Goal: Task Accomplishment & Management: Manage account settings

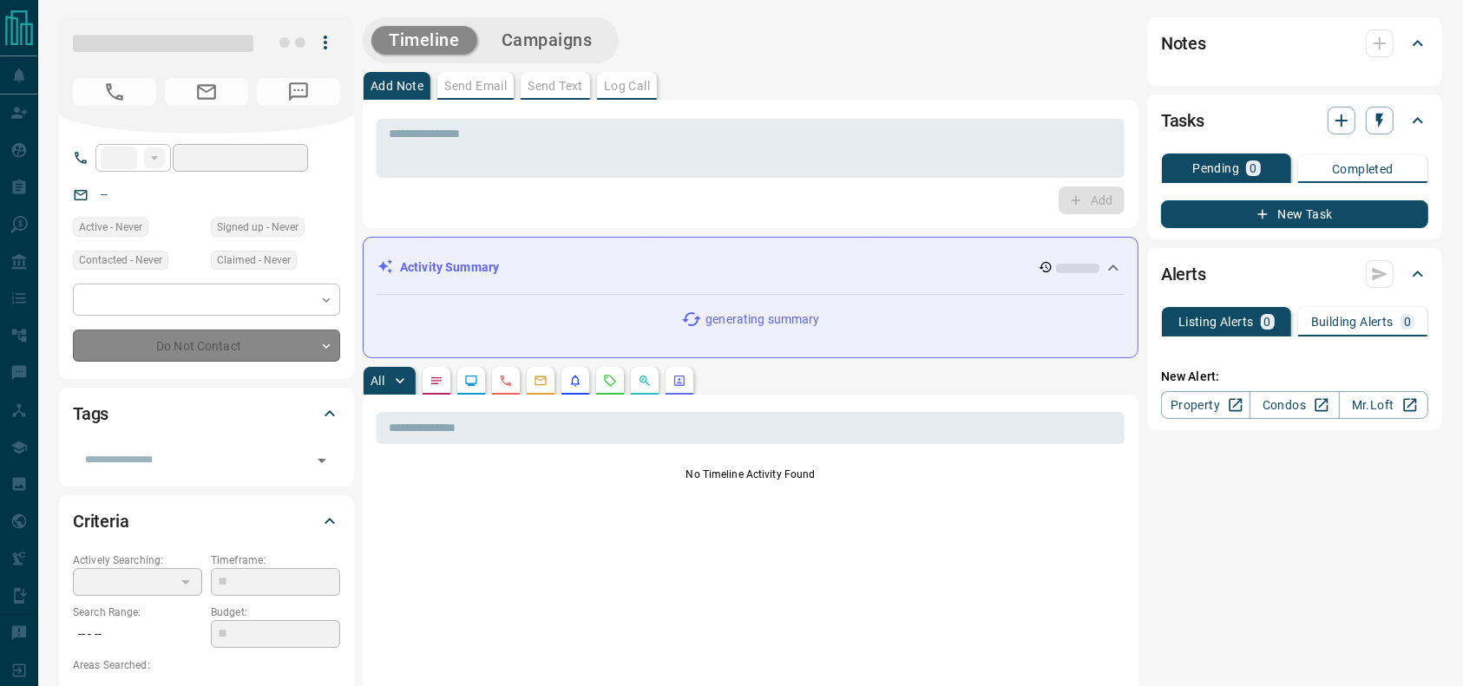
type input "**"
type input "**********"
type input "**"
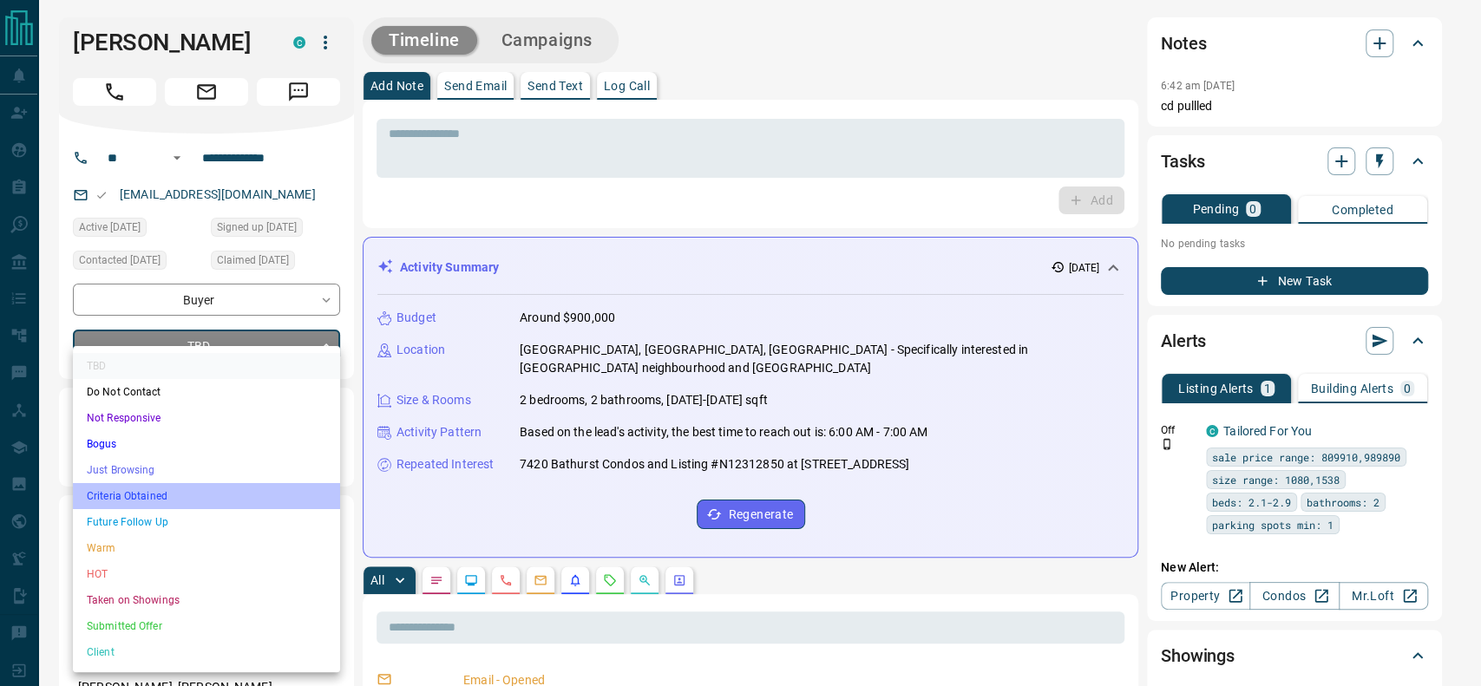
click at [157, 495] on li "Criteria Obtained" at bounding box center [206, 496] width 267 height 26
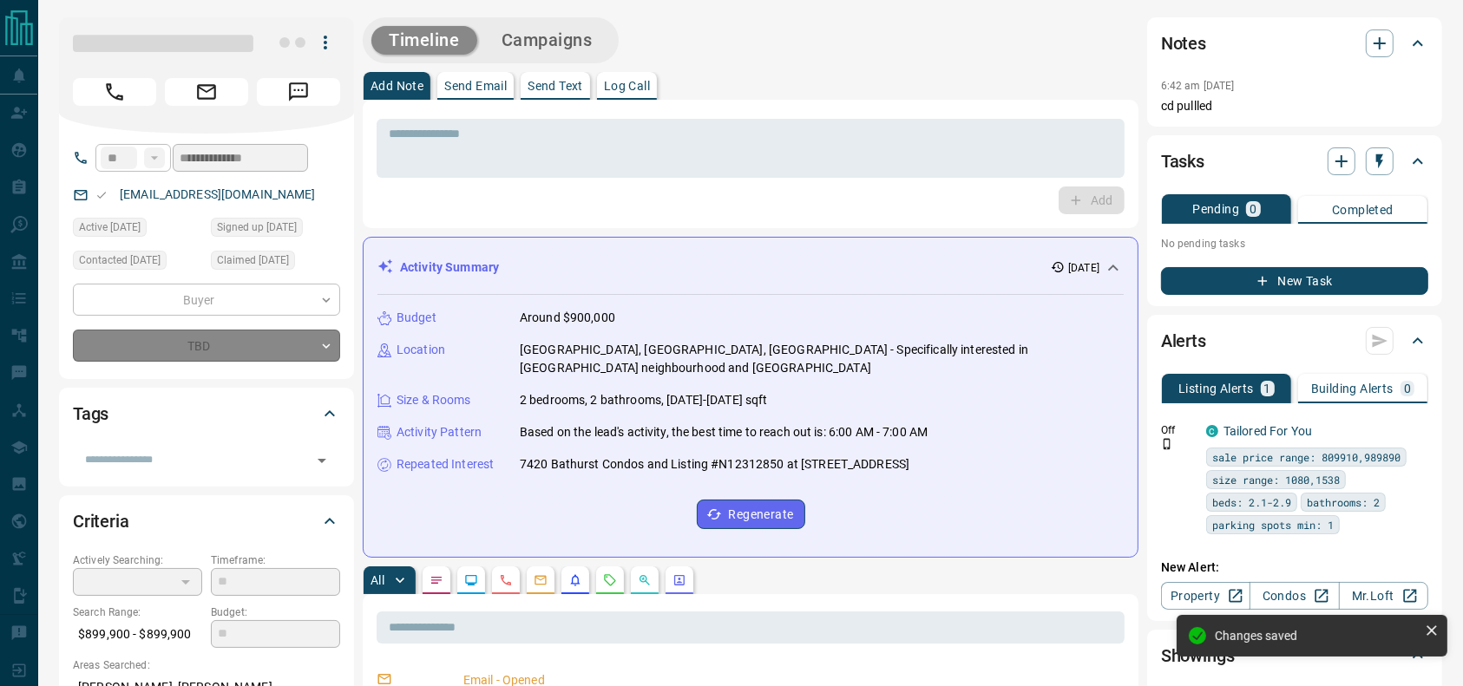
type input "*"
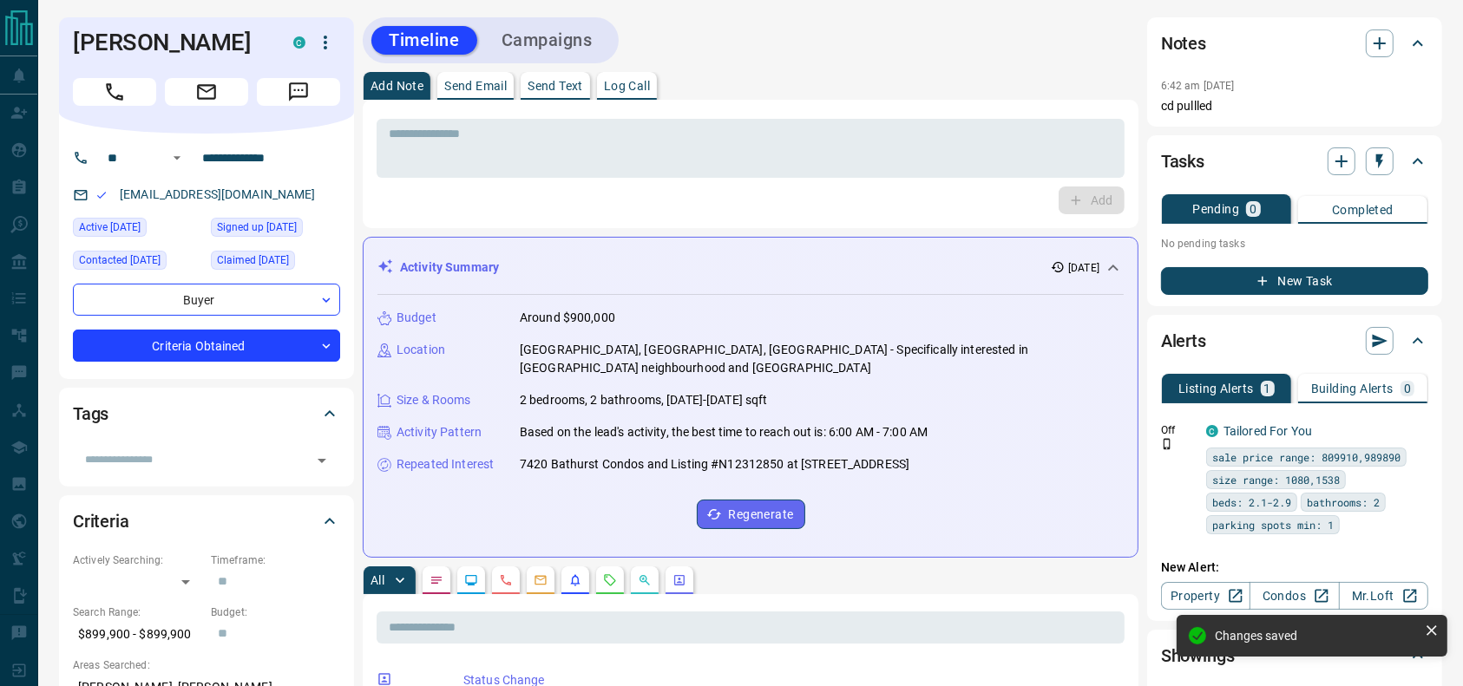
click at [831, 54] on div "Timeline Campaigns" at bounding box center [751, 40] width 776 height 46
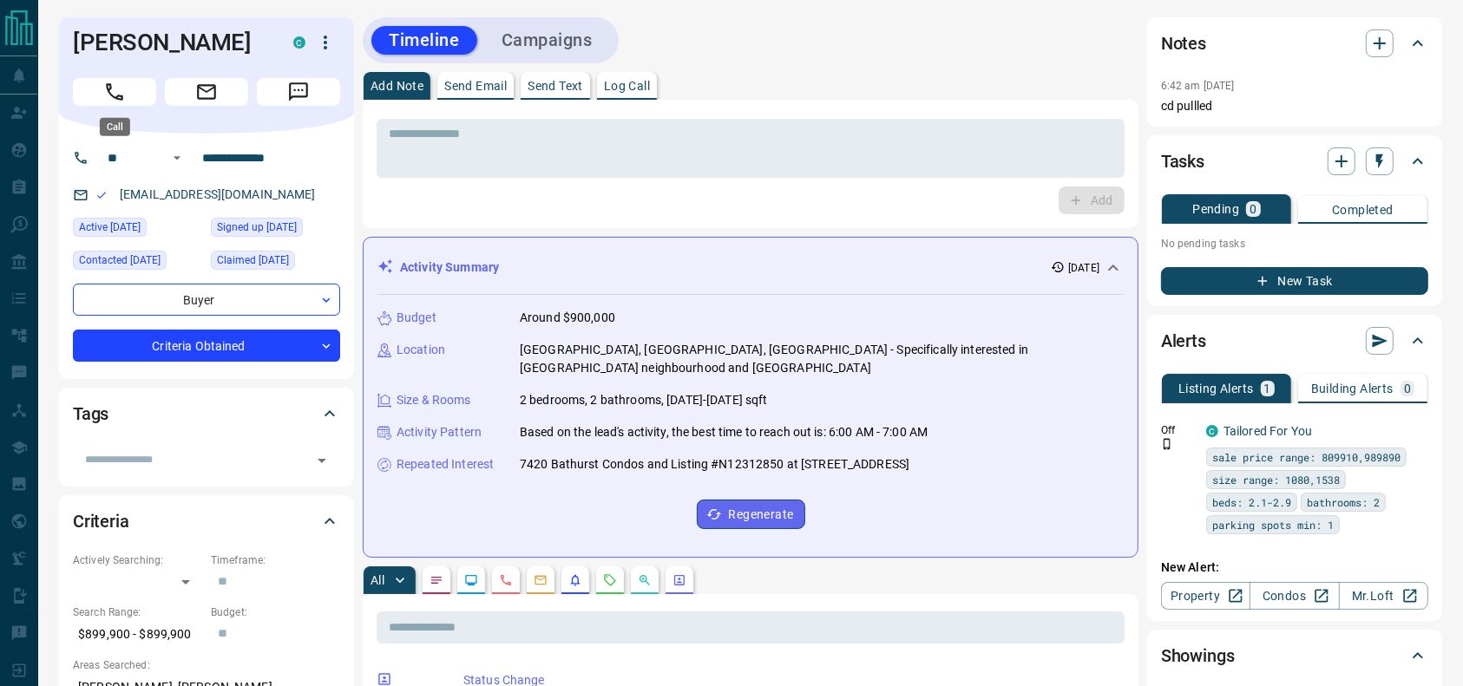
click at [91, 84] on button "Call" at bounding box center [114, 92] width 83 height 28
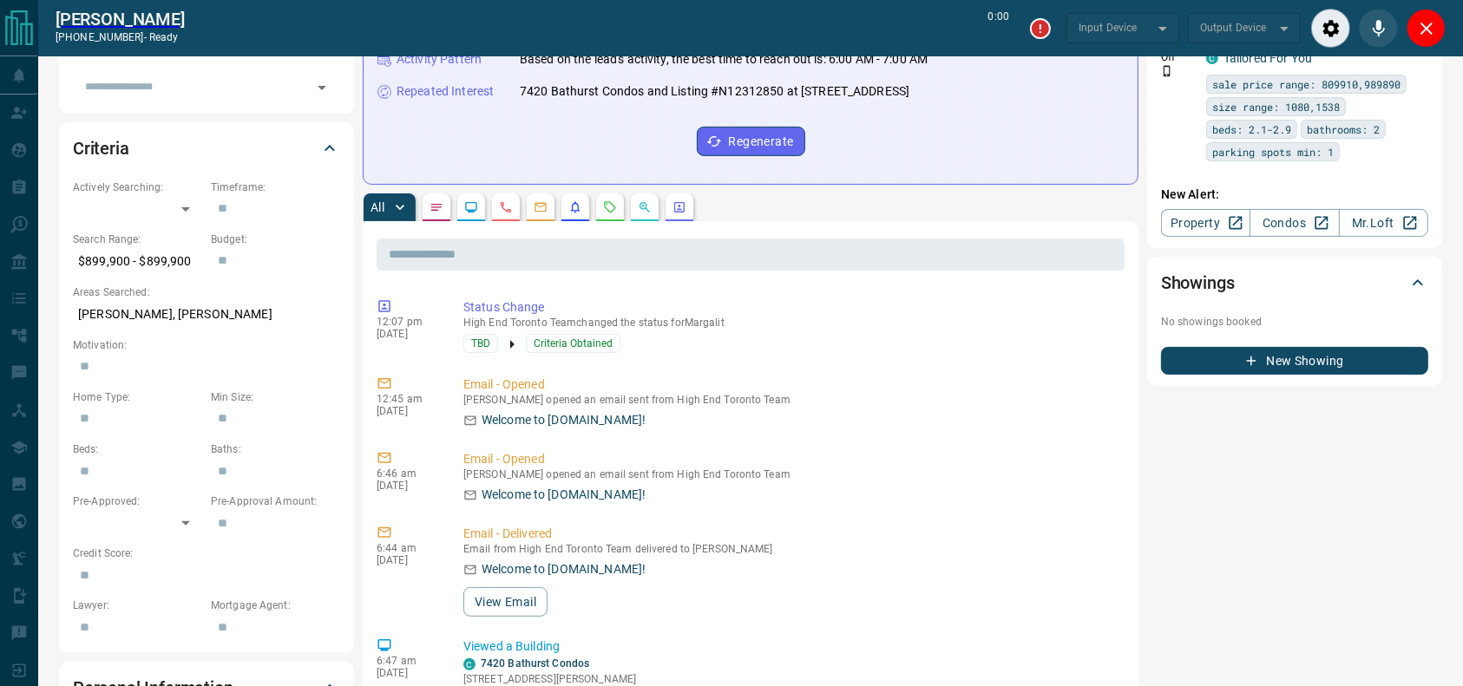
scroll to position [76, 0]
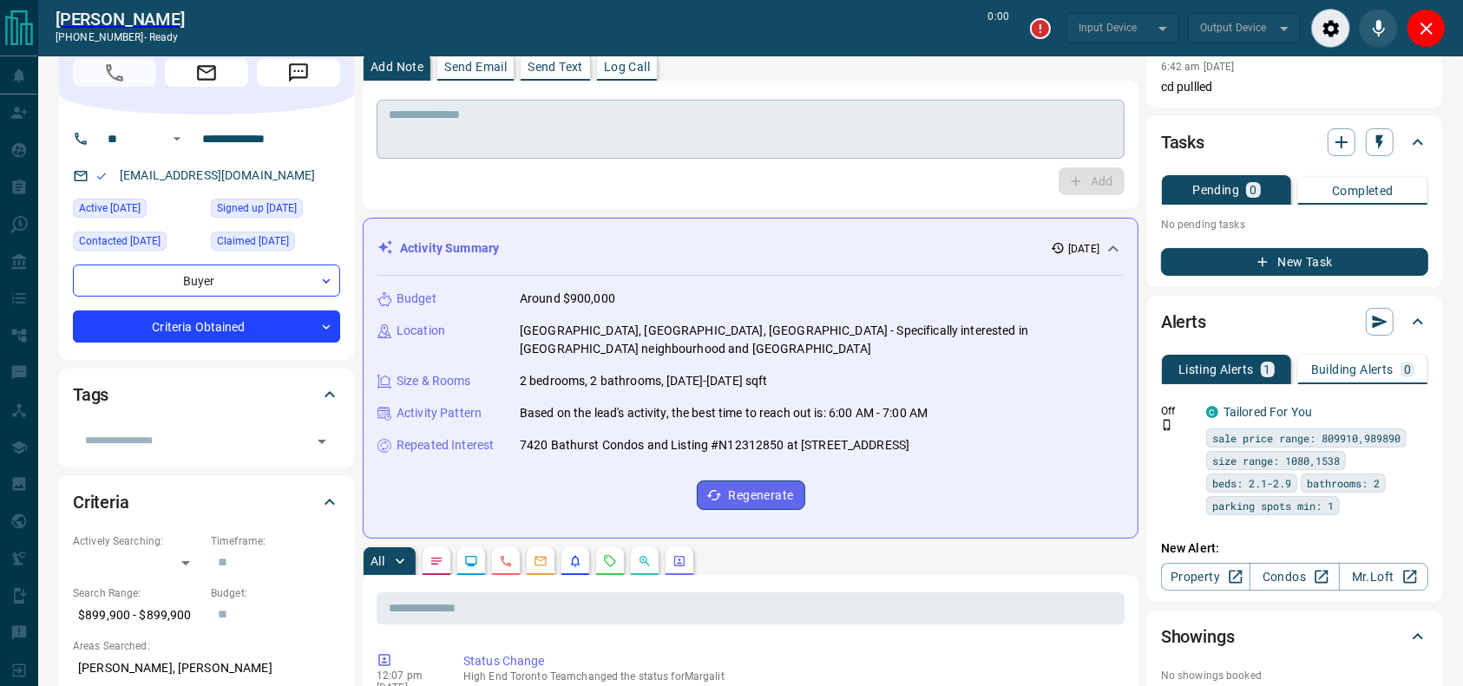
type input "*******"
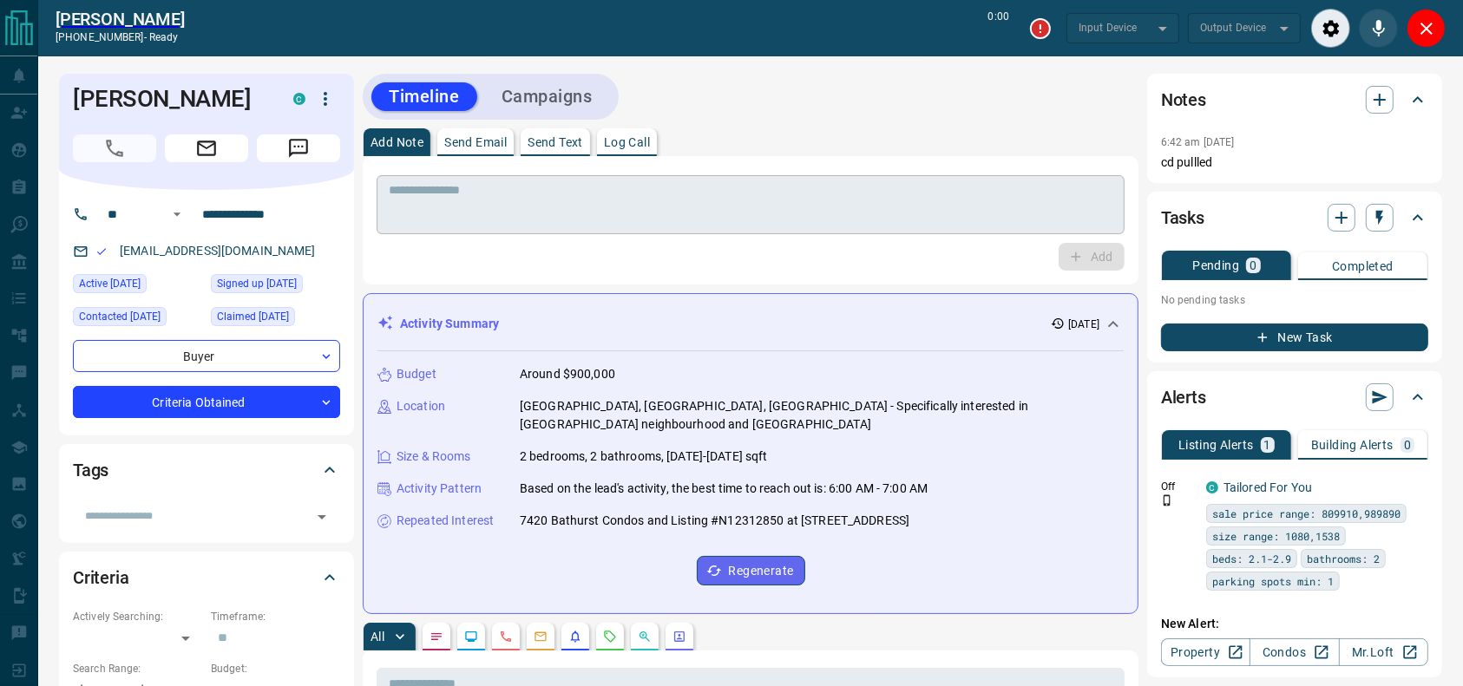
type input "*******"
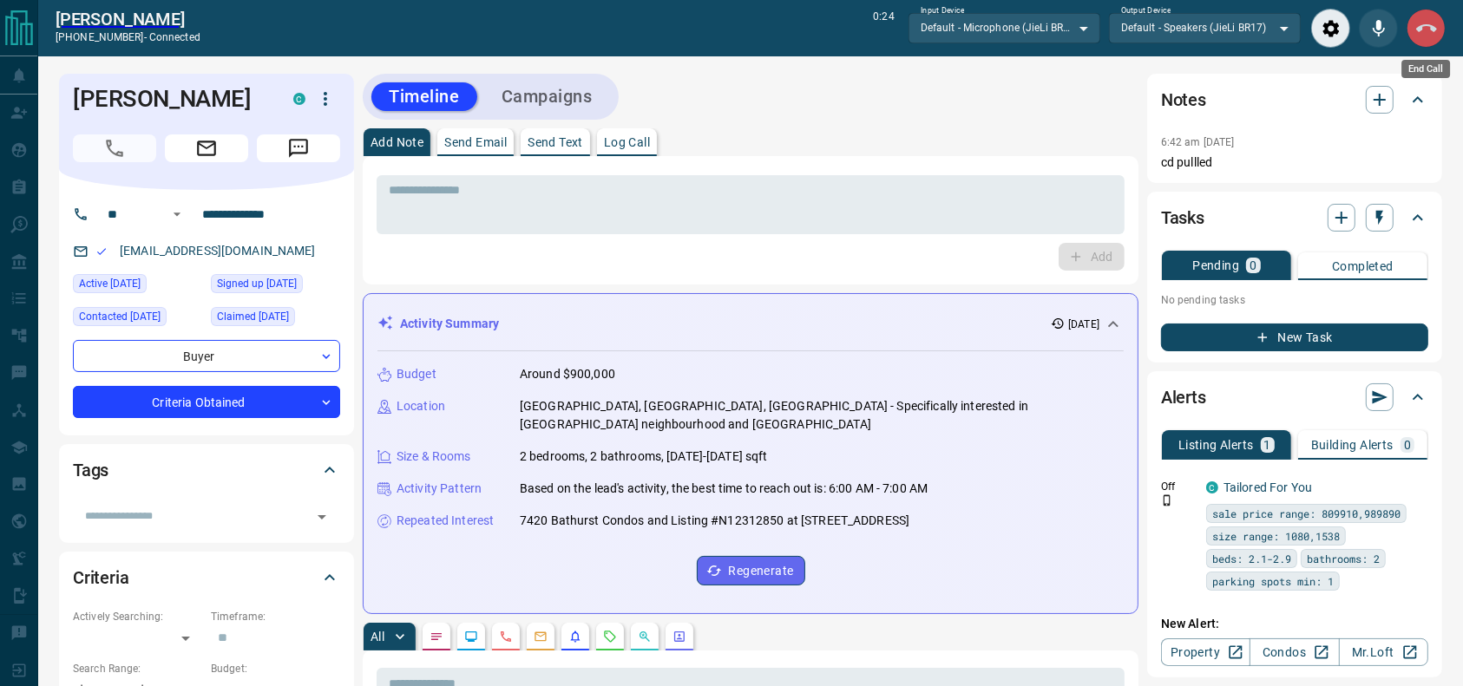
click at [1422, 32] on icon "End Call" at bounding box center [1426, 28] width 21 height 21
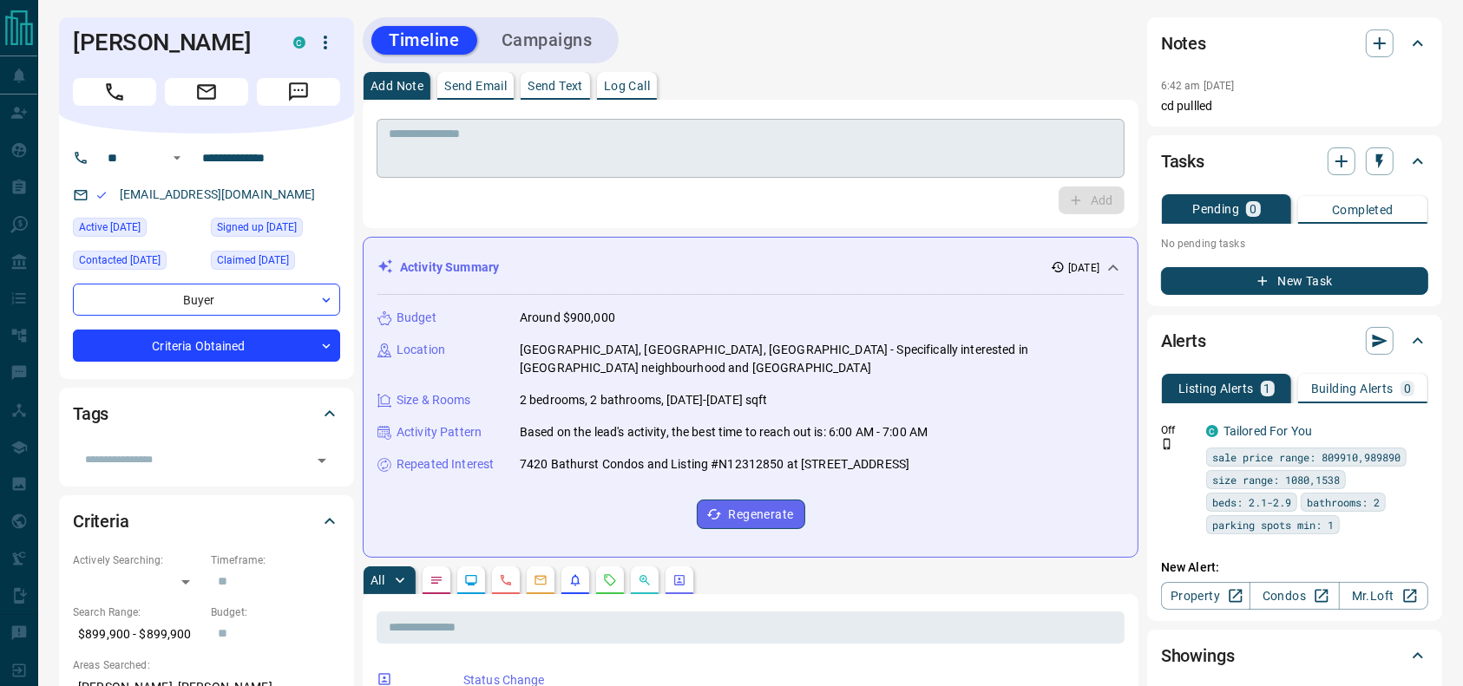
click at [797, 137] on textarea at bounding box center [751, 149] width 724 height 44
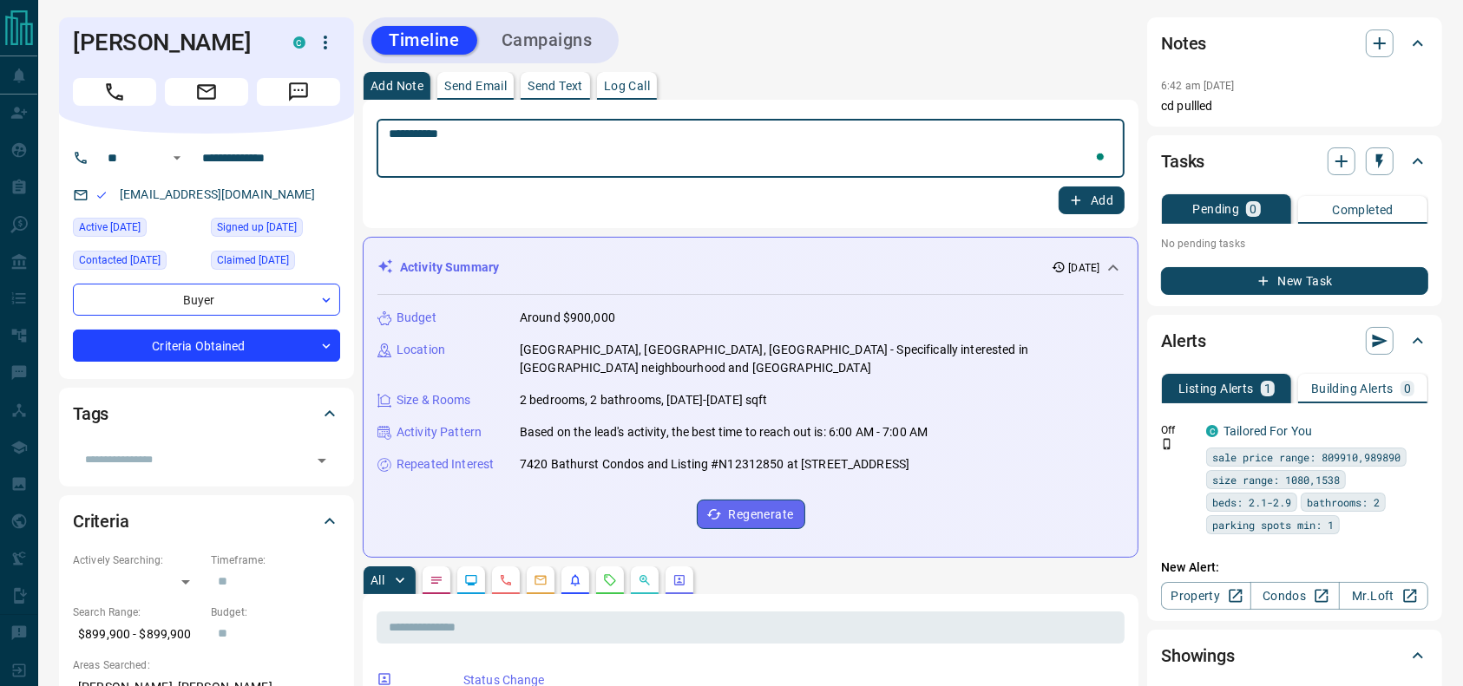
type textarea "**********"
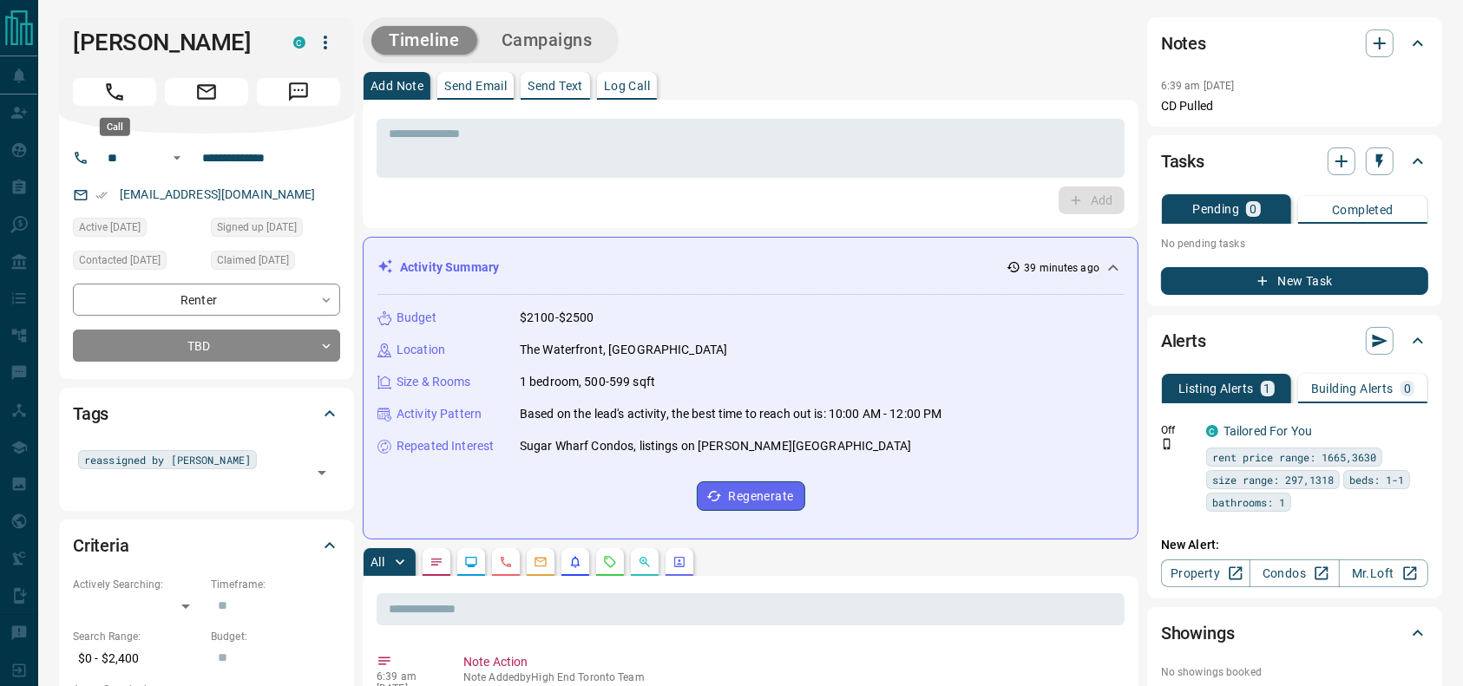
click at [112, 94] on icon "Call" at bounding box center [114, 92] width 23 height 23
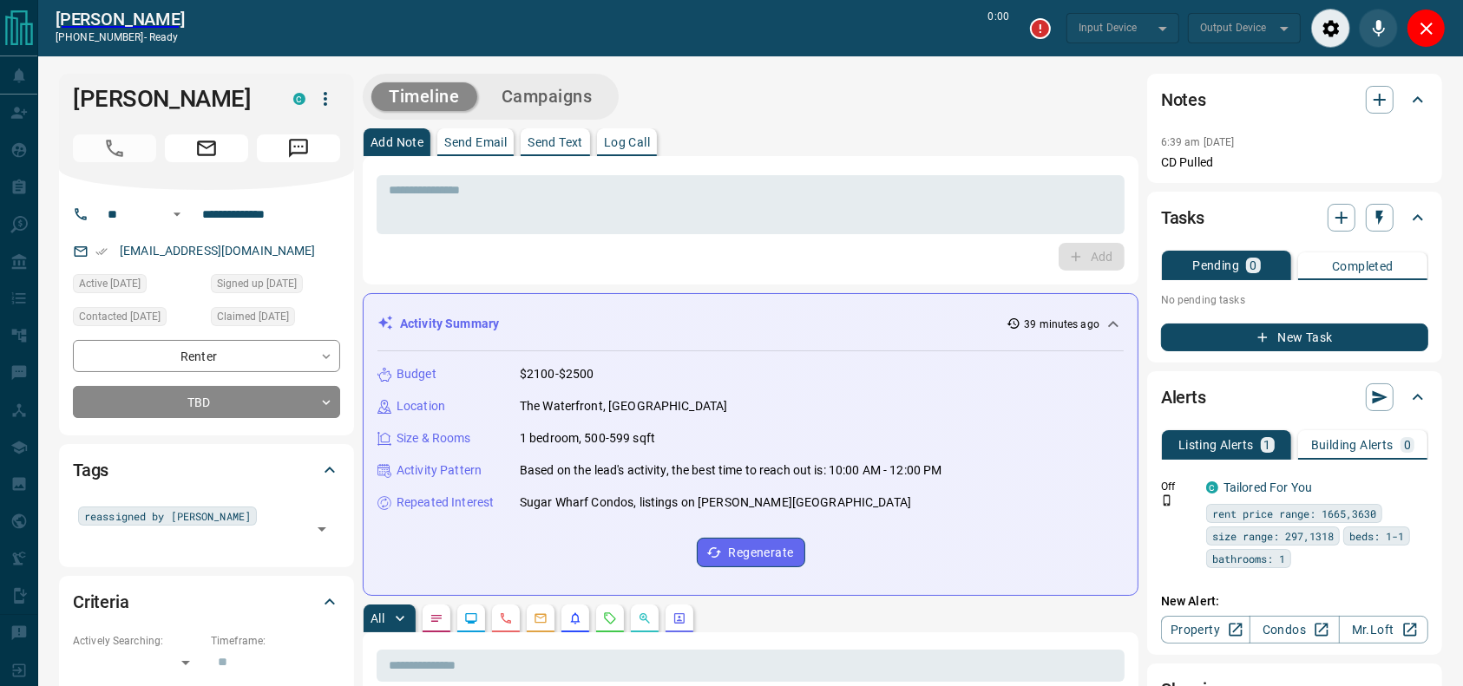
click at [930, 148] on div "Add Note Send Email Send Text Log Call" at bounding box center [751, 142] width 776 height 28
type input "*******"
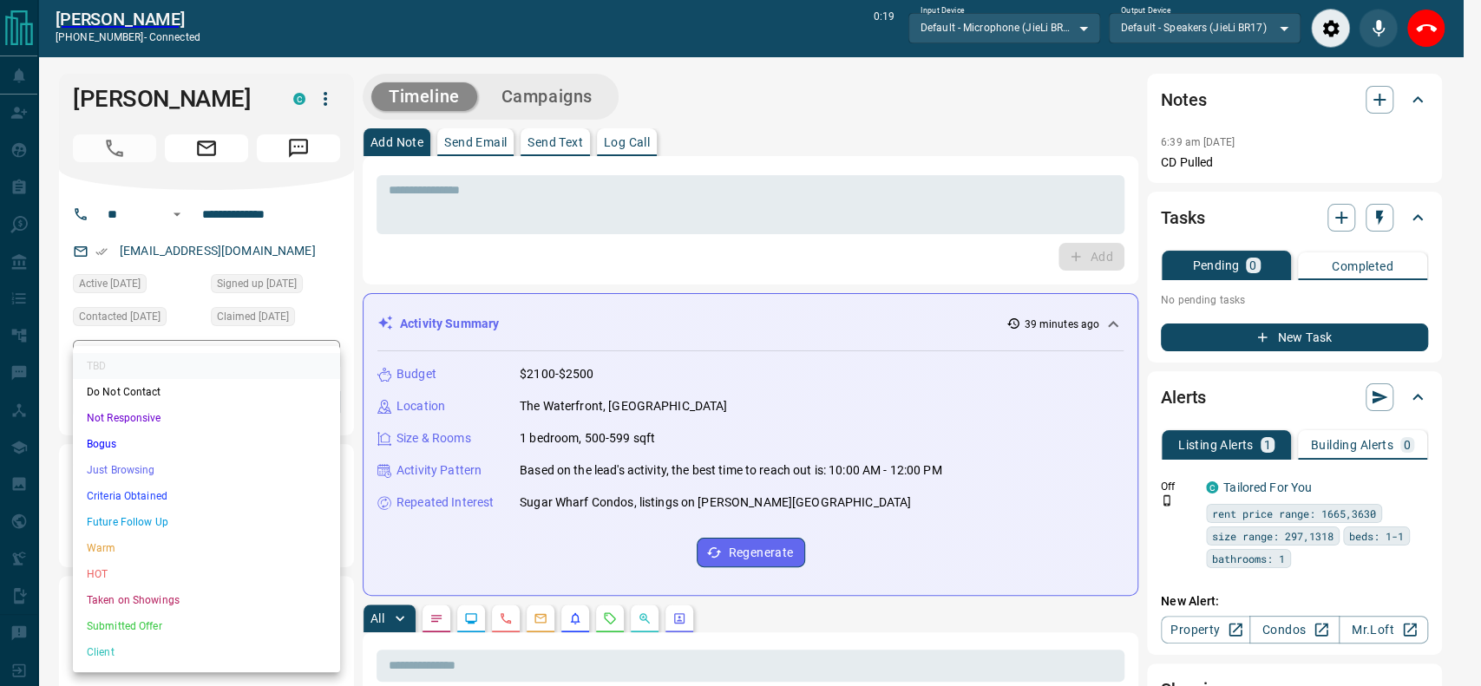
click at [273, 467] on li "Just Browsing" at bounding box center [206, 470] width 267 height 26
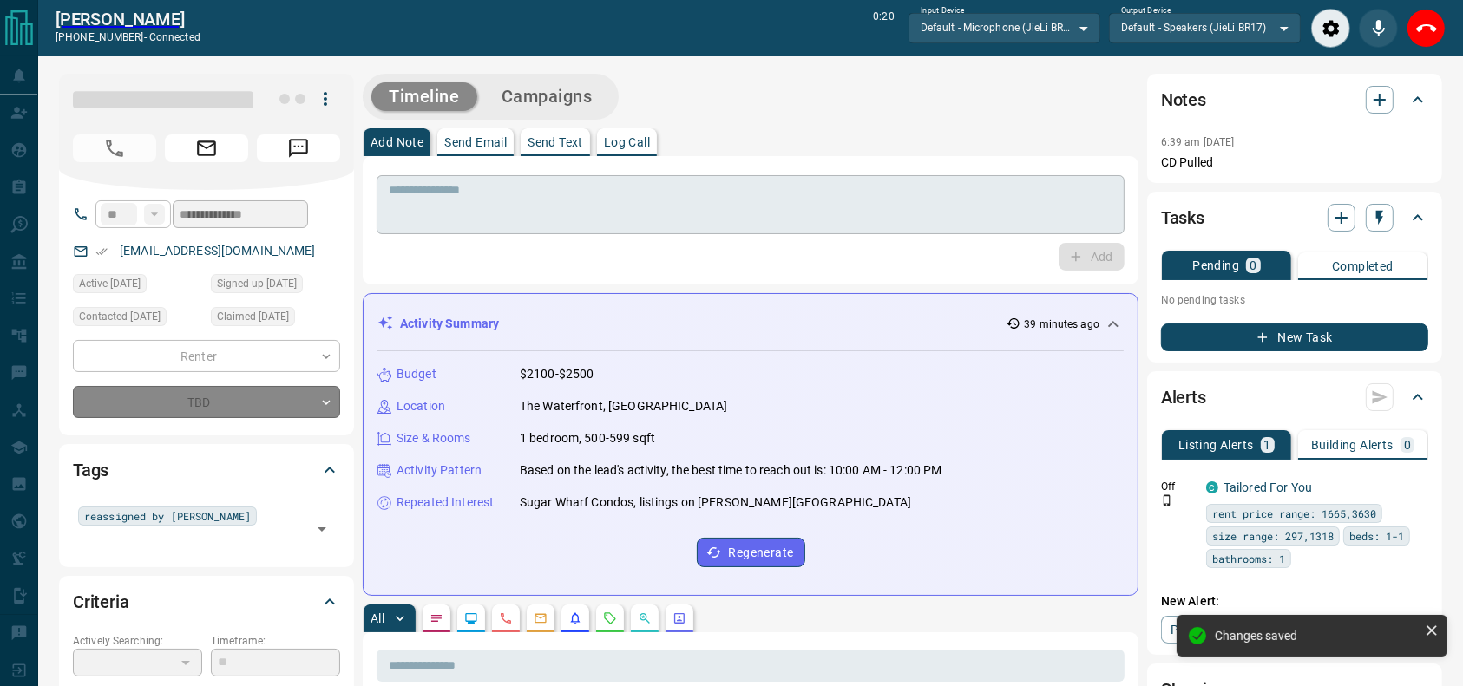
type input "*"
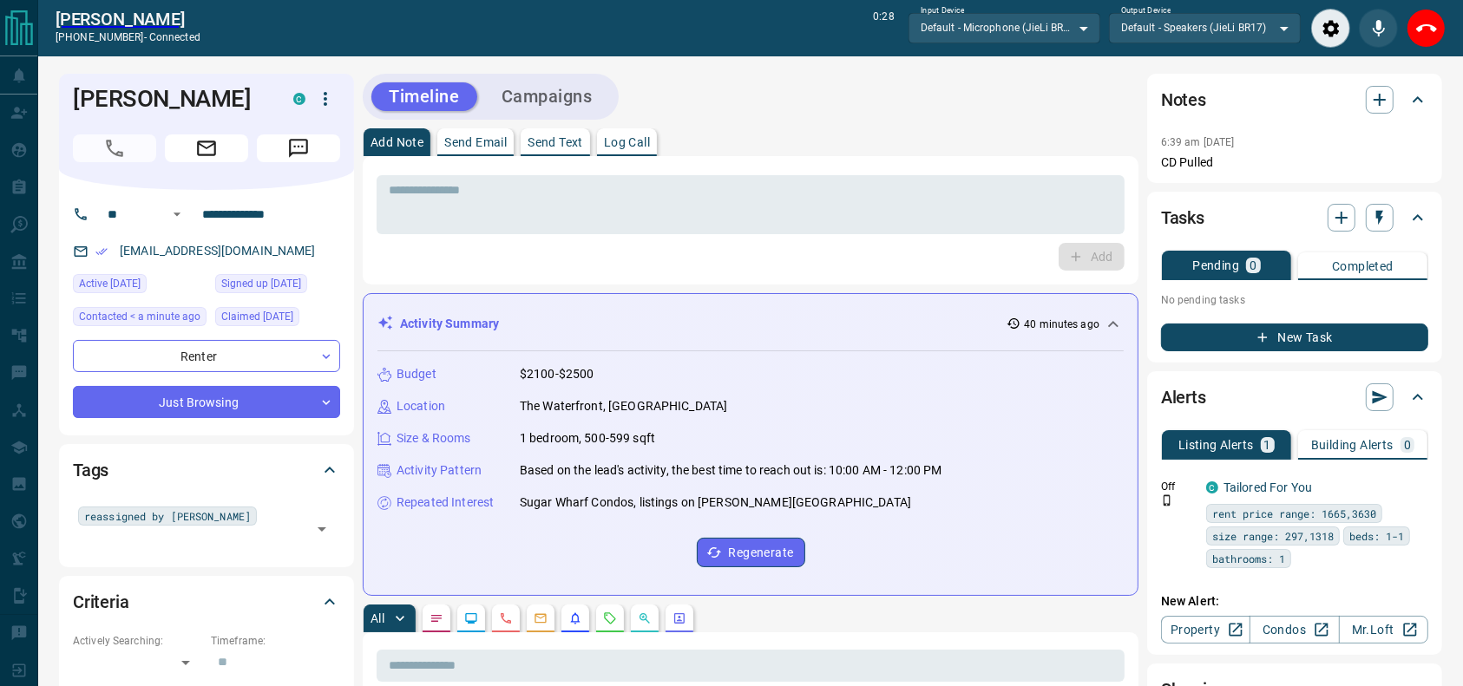
click at [847, 160] on div "* ​ Add" at bounding box center [751, 220] width 776 height 128
click at [980, 194] on textarea at bounding box center [751, 205] width 724 height 44
click at [972, 159] on div "* ​ Add" at bounding box center [751, 220] width 776 height 128
click at [882, 220] on textarea "To enrich screen reader interactions, please activate Accessibility in Grammarl…" at bounding box center [751, 205] width 724 height 44
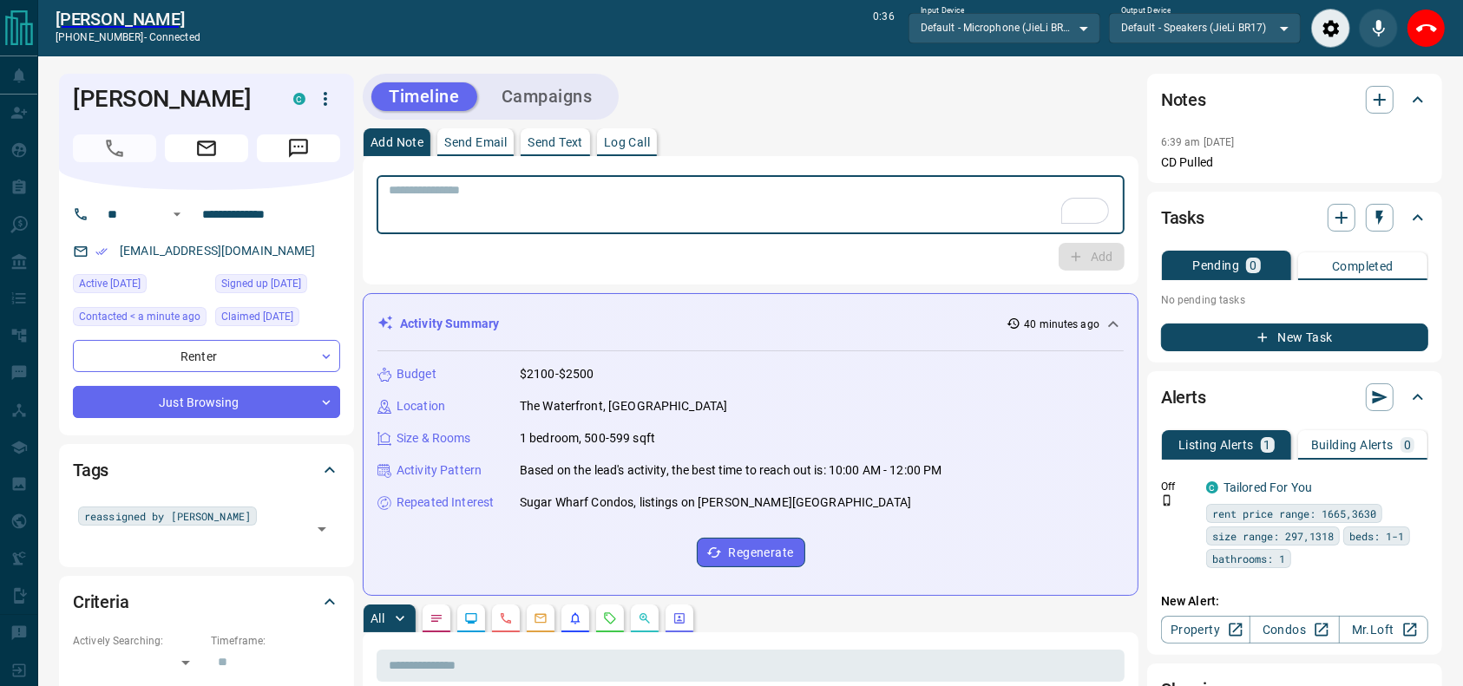
click at [882, 220] on textarea "To enrich screen reader interactions, please activate Accessibility in Grammarl…" at bounding box center [751, 205] width 724 height 44
click at [867, 219] on textarea "To enrich screen reader interactions, please activate Accessibility in Grammarl…" at bounding box center [751, 205] width 724 height 44
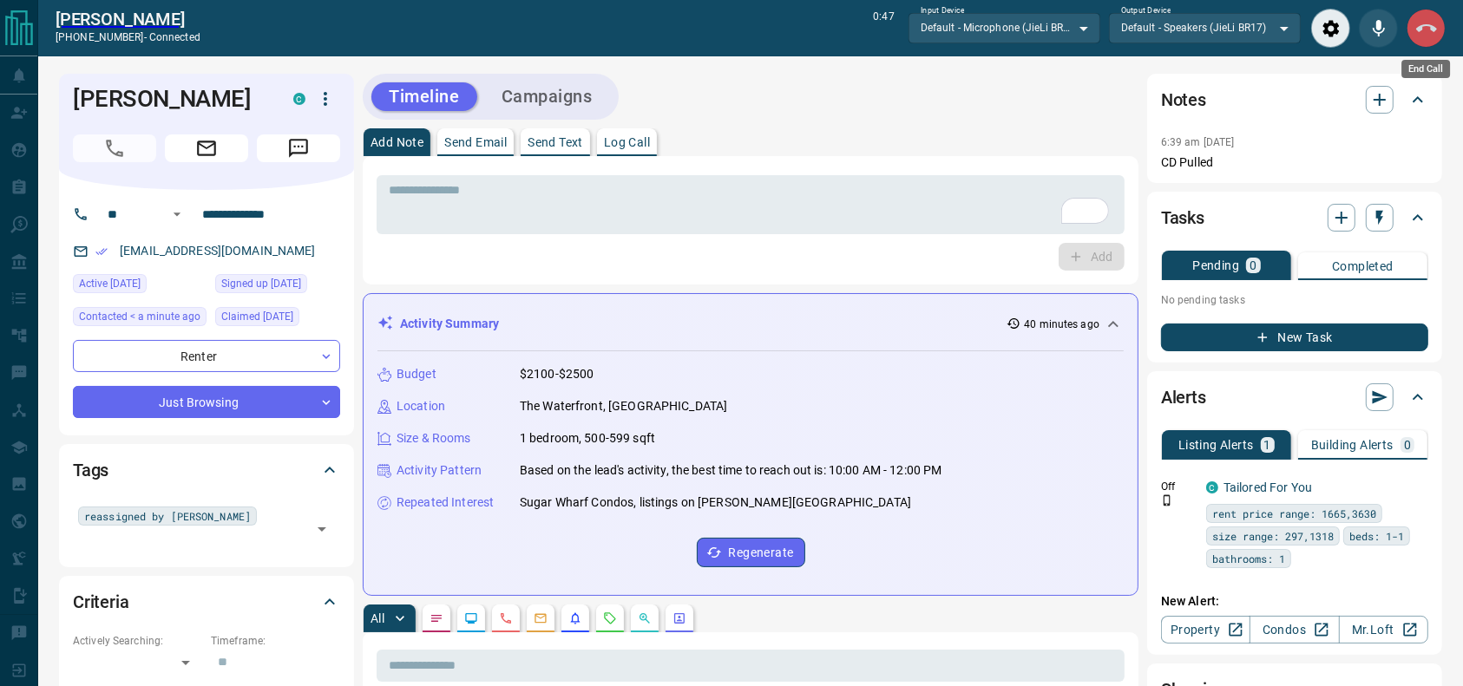
click at [1429, 40] on button "End Call" at bounding box center [1426, 28] width 39 height 39
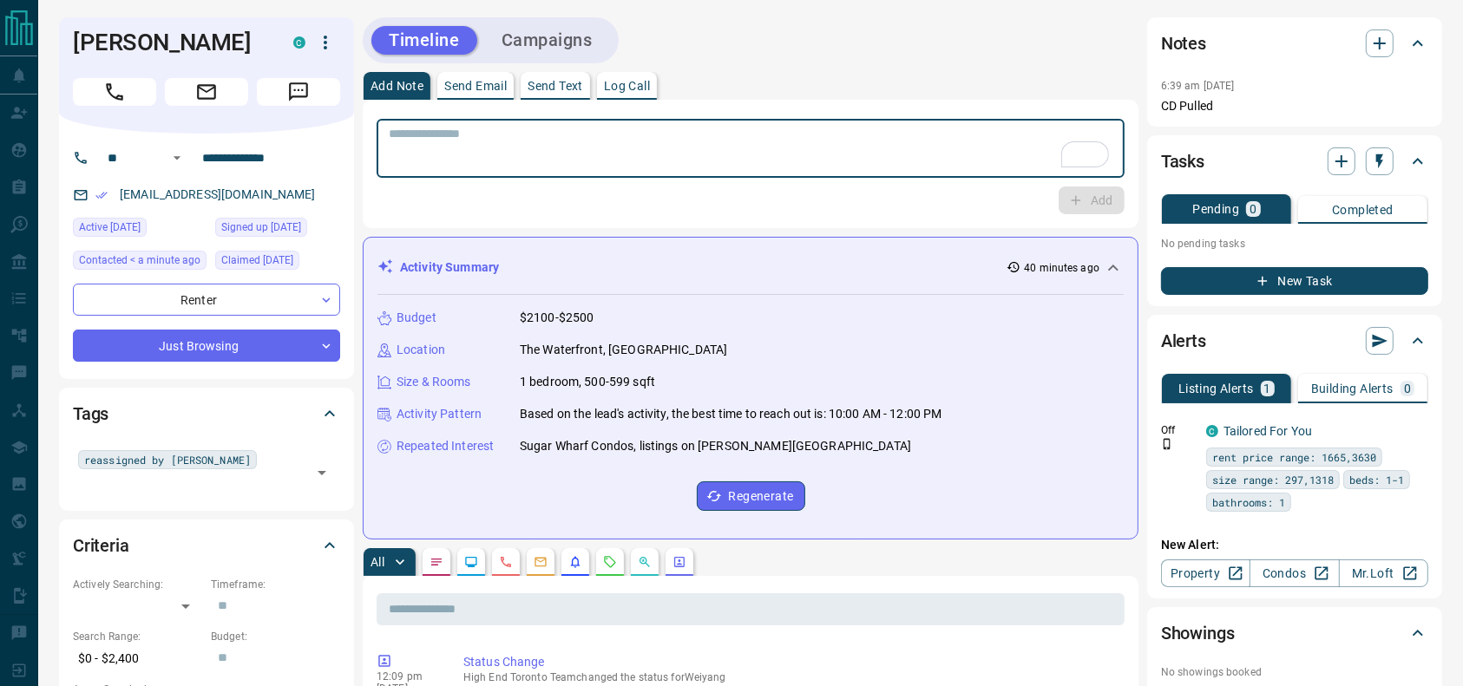
click at [1038, 143] on textarea "To enrich screen reader interactions, please activate Accessibility in Grammarl…" at bounding box center [751, 149] width 724 height 44
type textarea "**********"
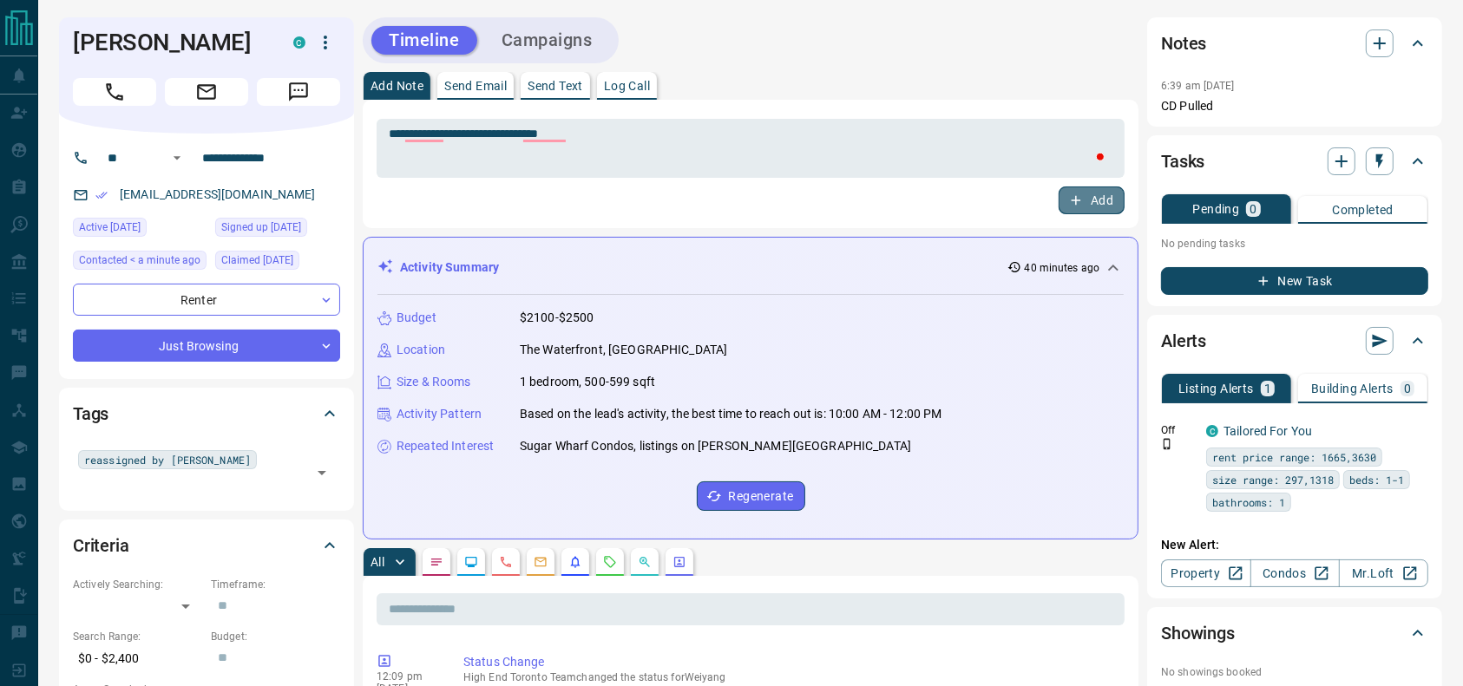
click at [1094, 197] on button "Add" at bounding box center [1092, 201] width 66 height 28
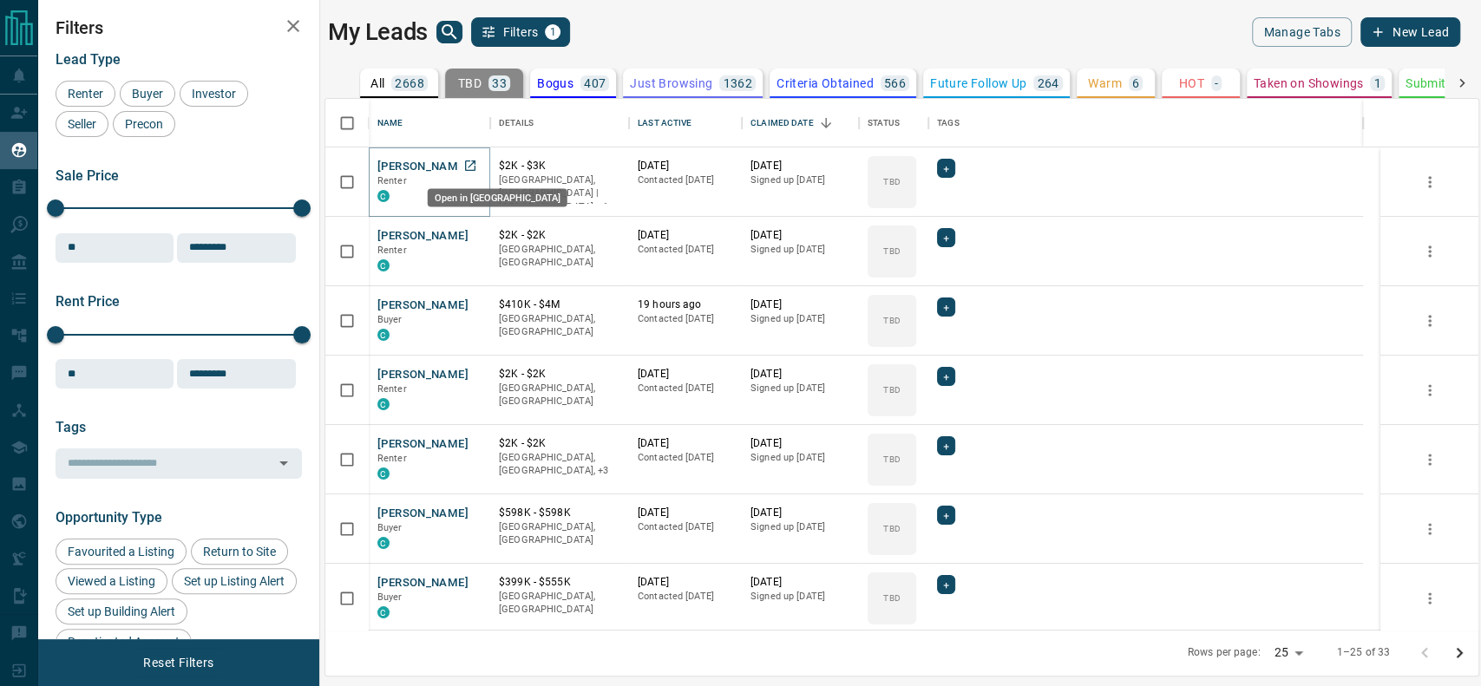
click at [476, 168] on icon "Open in New Tab" at bounding box center [470, 166] width 14 height 14
click at [474, 237] on icon "Open in New Tab" at bounding box center [470, 235] width 10 height 10
click at [468, 319] on p "Buyer" at bounding box center [430, 320] width 104 height 14
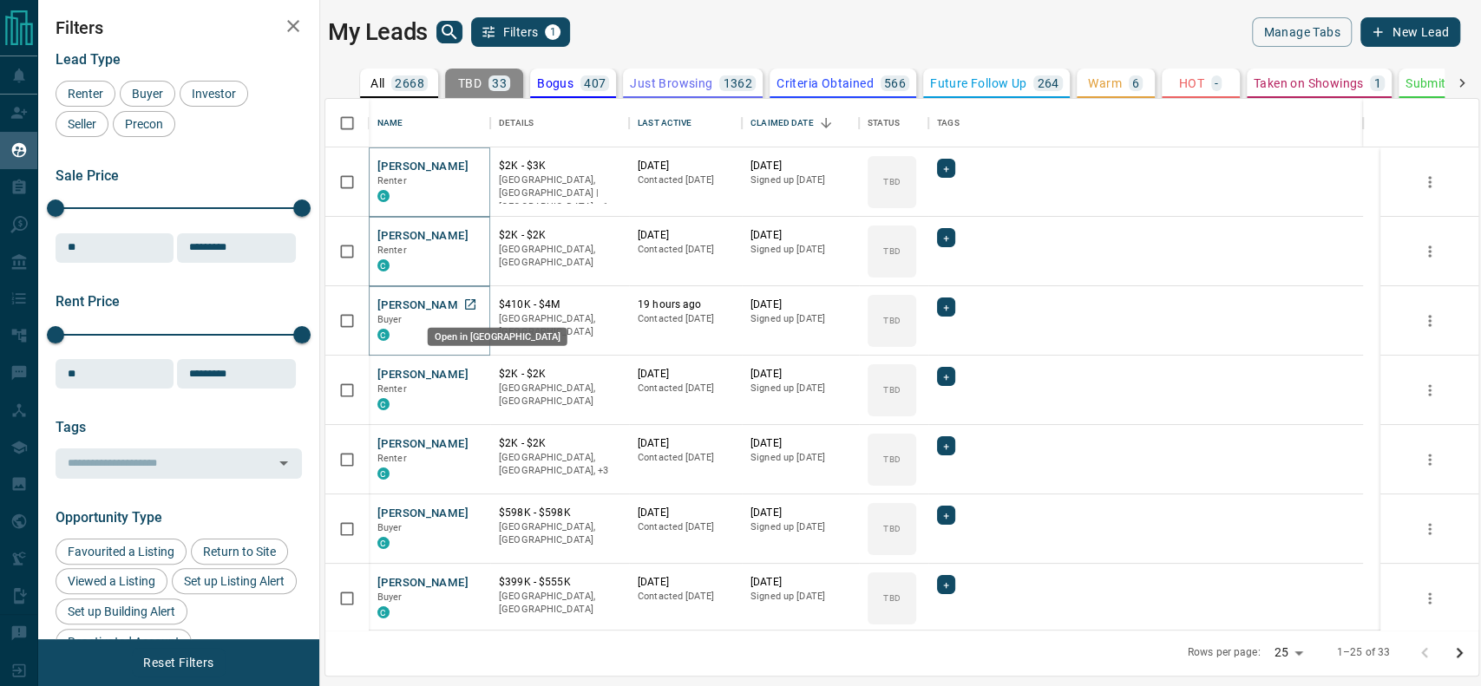
click at [473, 311] on link "Open in New Tab" at bounding box center [470, 304] width 23 height 23
click at [465, 372] on icon "Open in New Tab" at bounding box center [470, 374] width 10 height 10
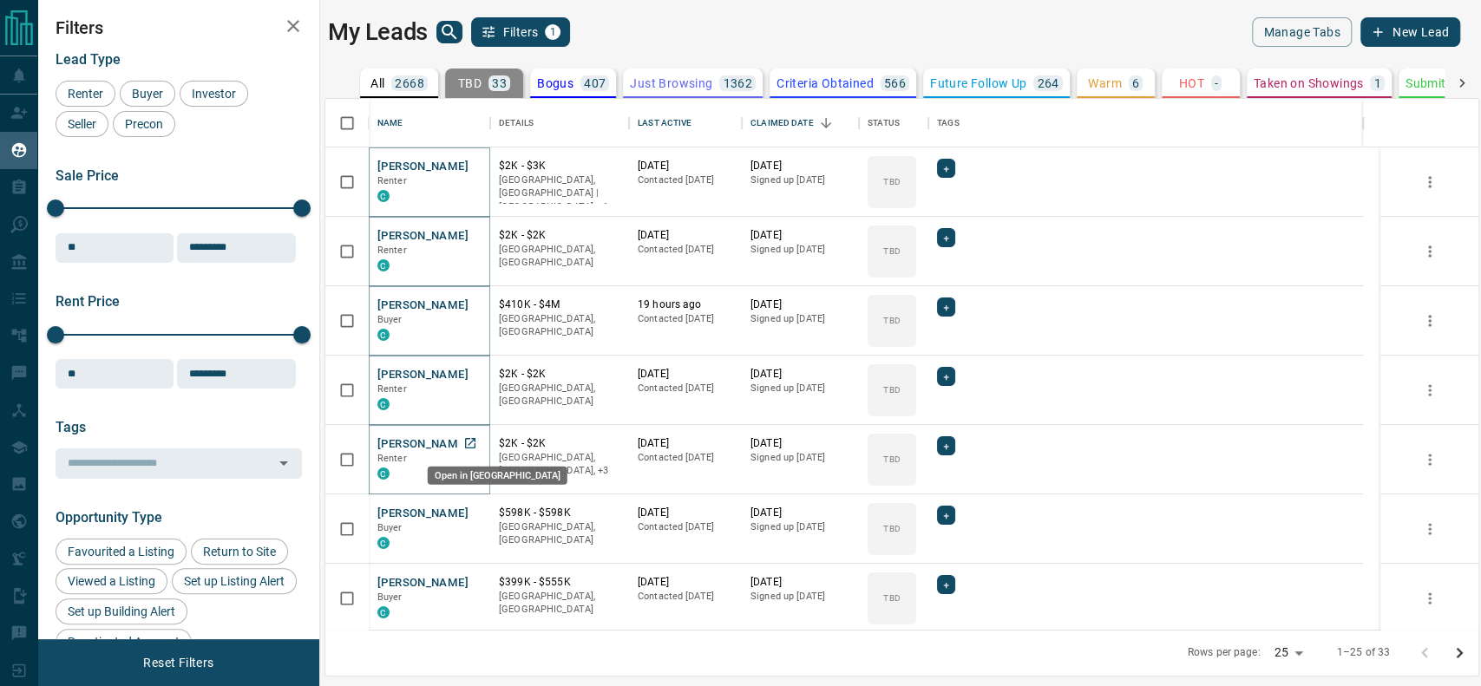
click at [476, 446] on icon "Open in New Tab" at bounding box center [470, 444] width 14 height 14
click at [467, 518] on icon "Open in New Tab" at bounding box center [470, 513] width 14 height 14
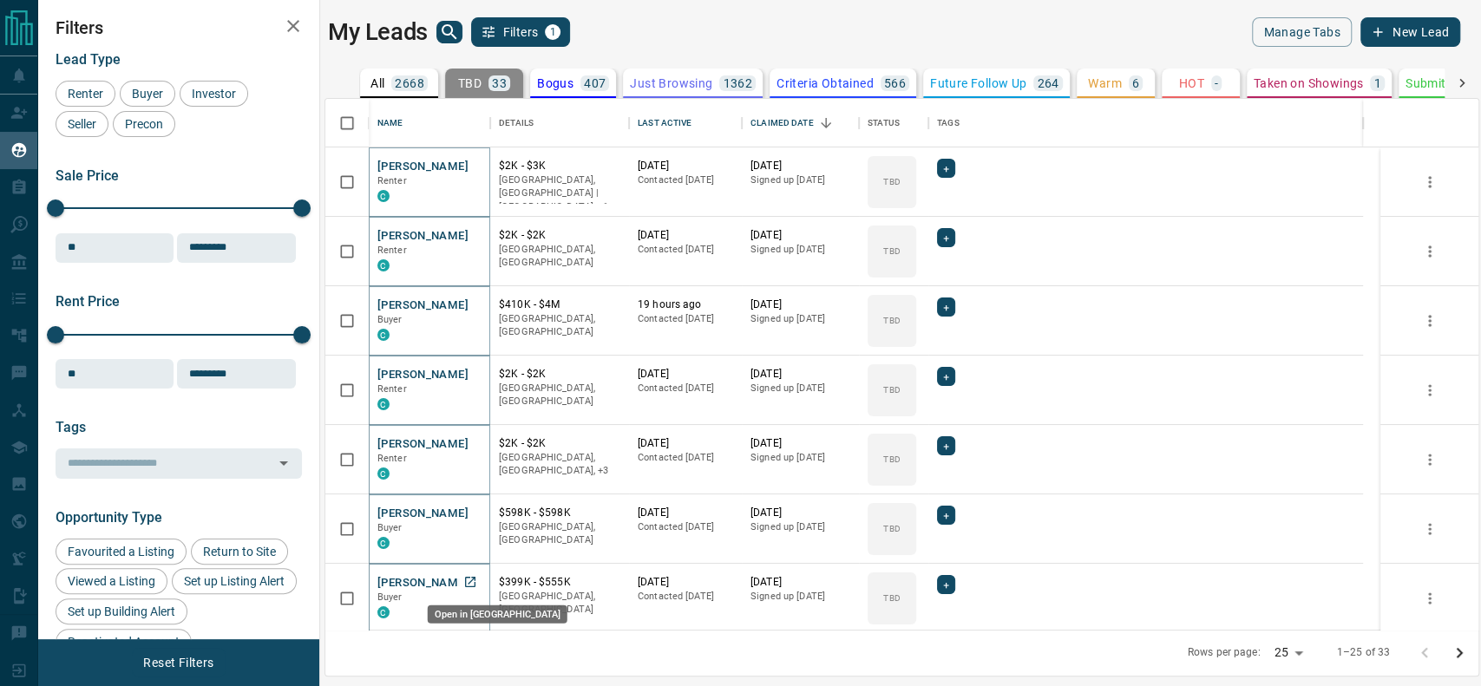
click at [476, 586] on icon "Open in New Tab" at bounding box center [470, 582] width 14 height 14
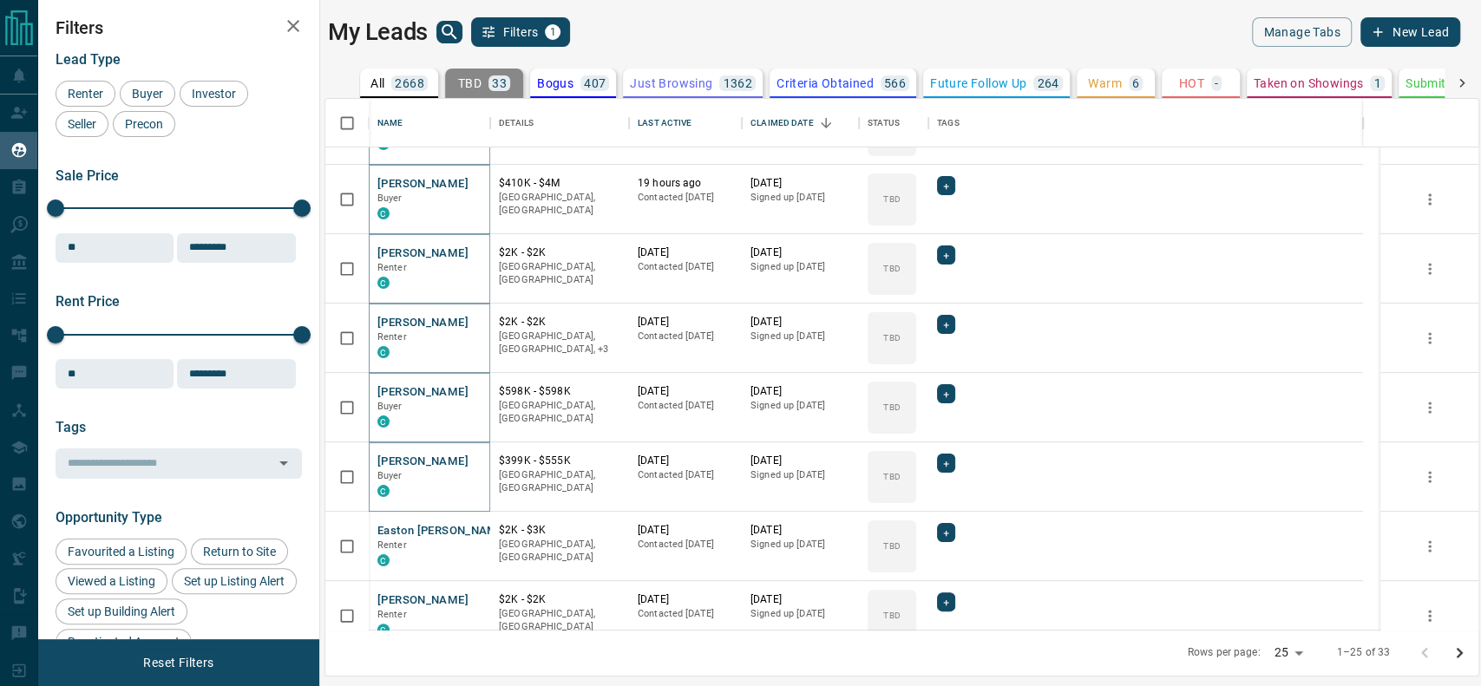
scroll to position [129, 0]
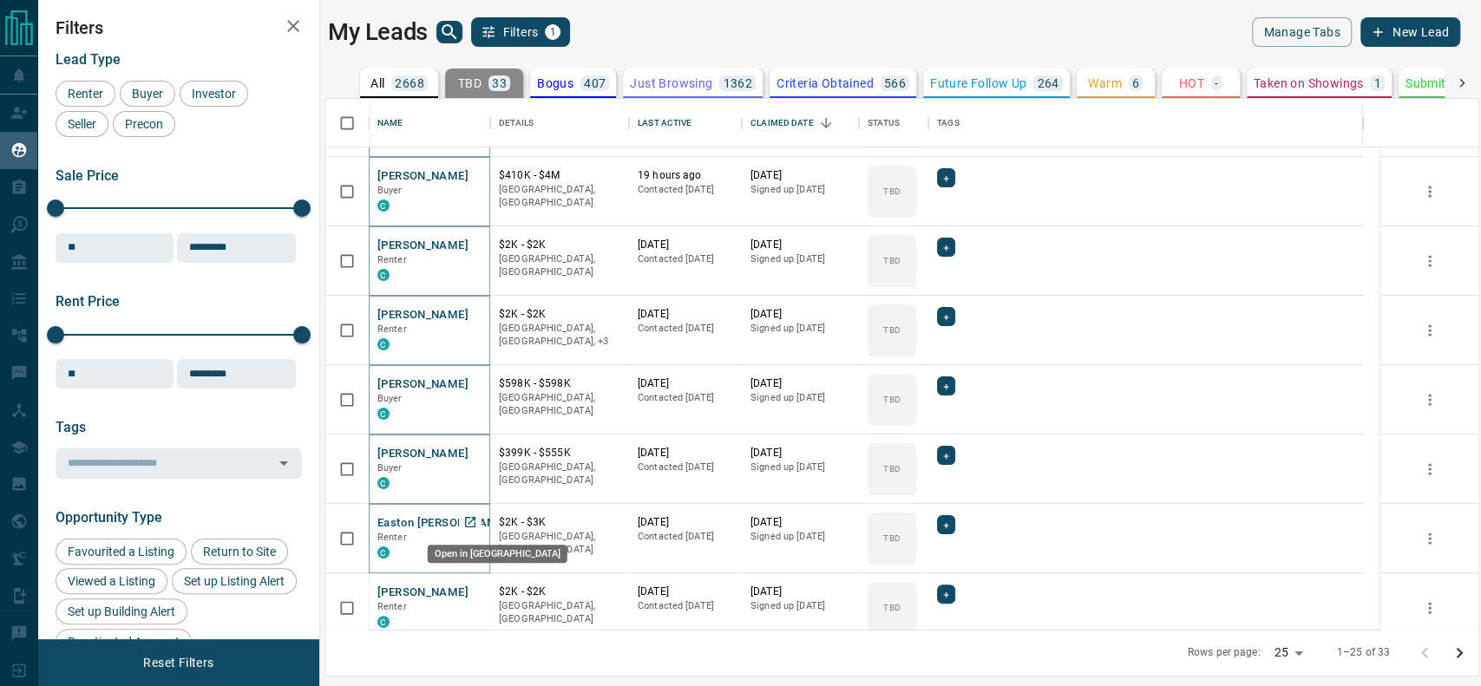
click at [477, 521] on link "Open in New Tab" at bounding box center [470, 522] width 23 height 23
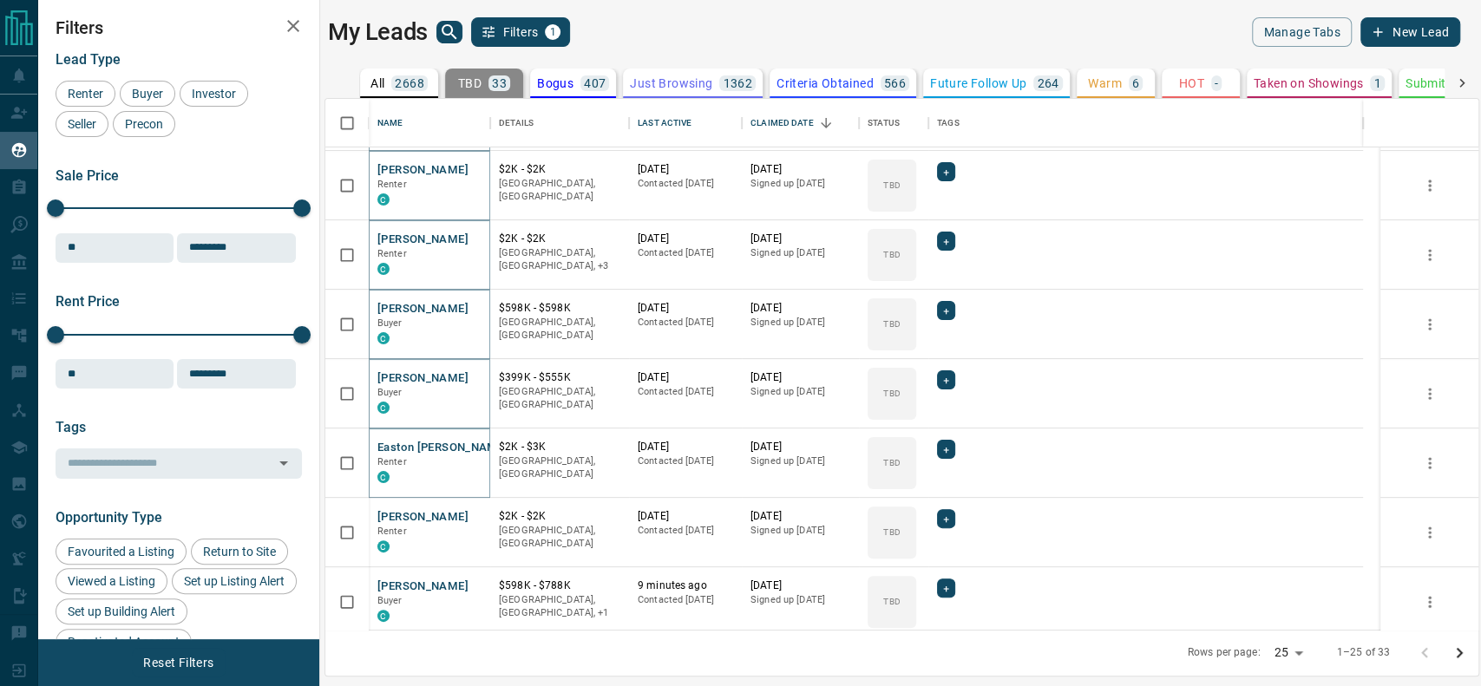
scroll to position [217, 0]
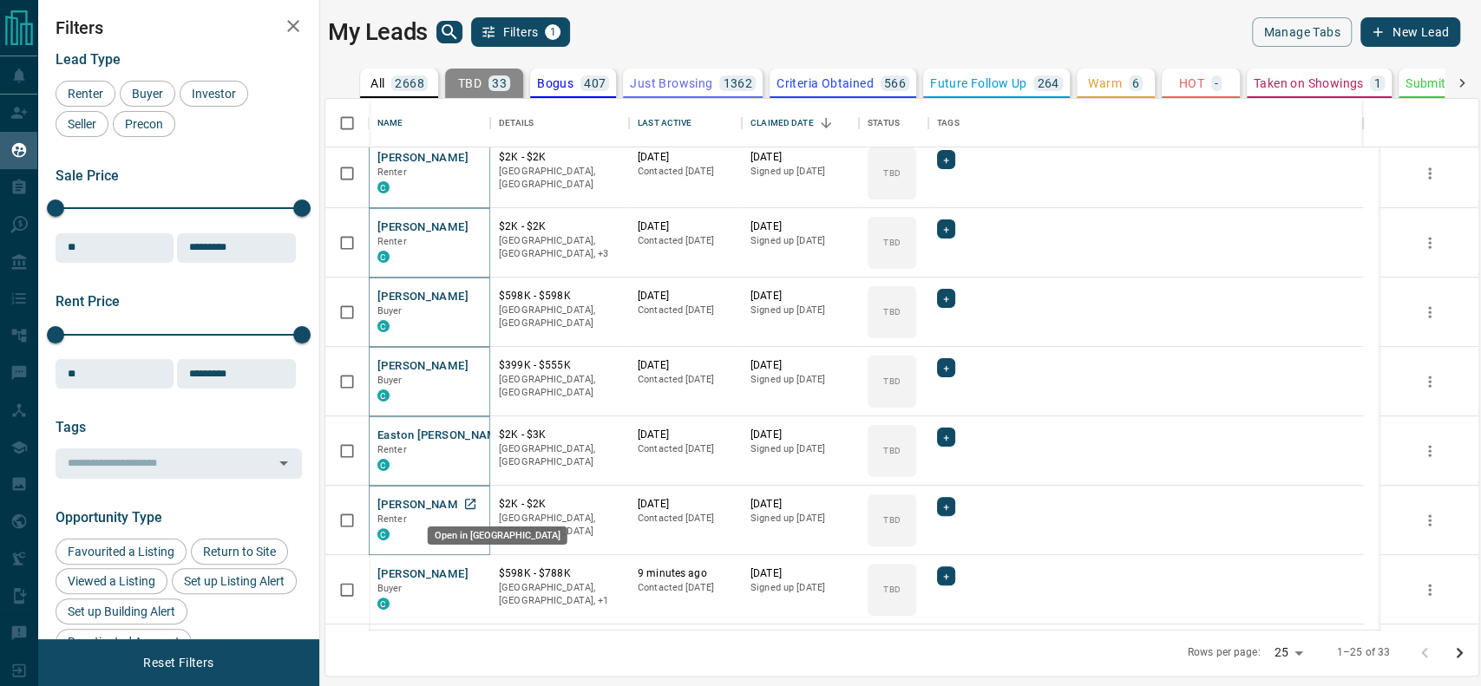
click at [474, 500] on icon "Open in New Tab" at bounding box center [470, 504] width 10 height 10
click at [477, 572] on link "Open in New Tab" at bounding box center [470, 573] width 23 height 23
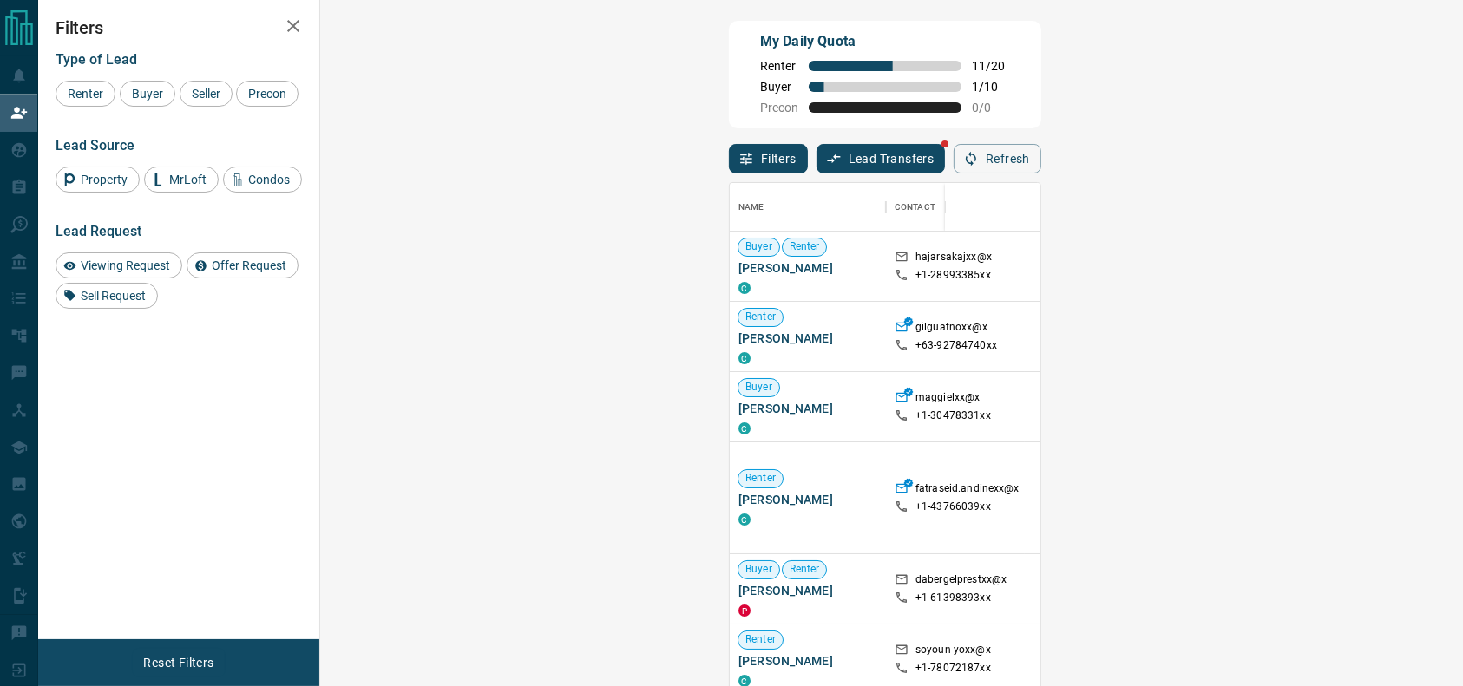
scroll to position [504, 1088]
